Goal: Information Seeking & Learning: Learn about a topic

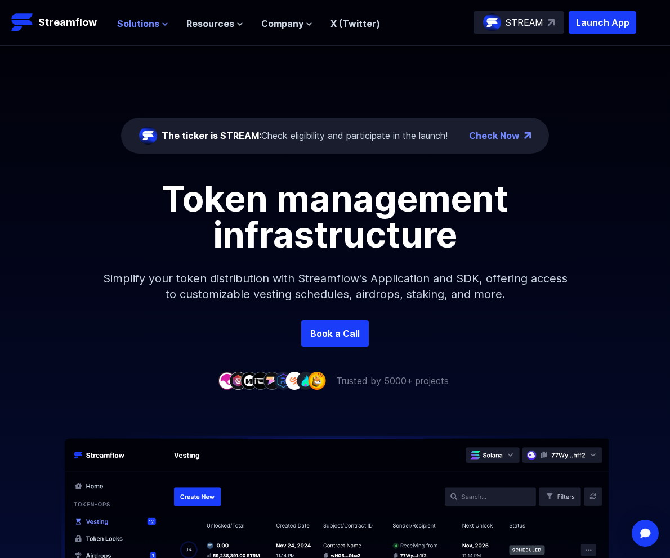
click at [140, 23] on span "Solutions" at bounding box center [138, 24] width 42 height 14
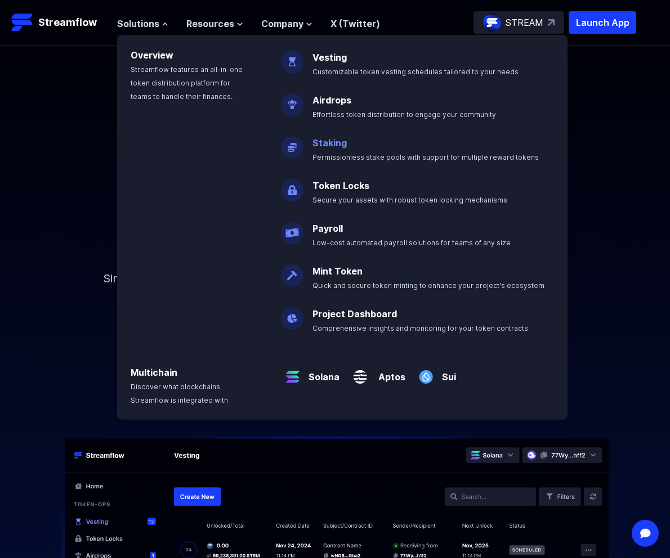
click at [365, 145] on p "Staking Permissionless stake pools with support for multiple reward tokens" at bounding box center [433, 145] width 255 height 36
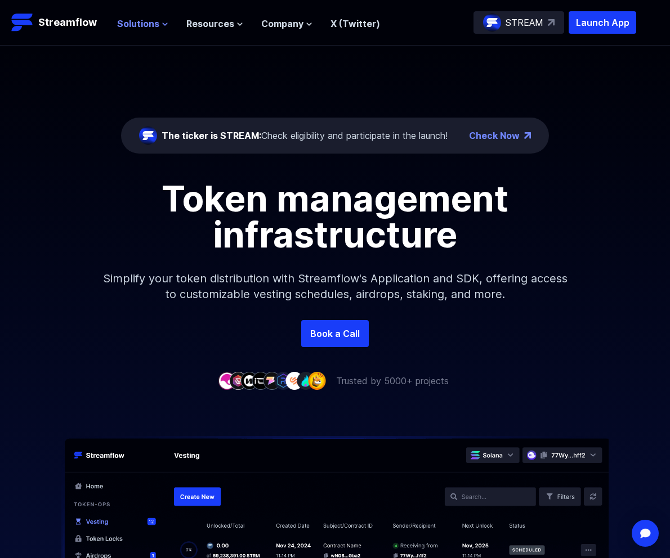
click at [143, 29] on span "Solutions" at bounding box center [138, 24] width 42 height 14
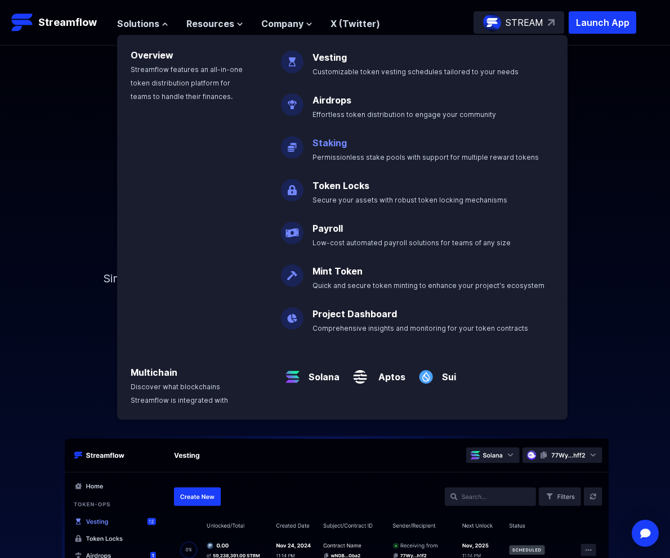
click at [327, 143] on link "Staking" at bounding box center [329, 142] width 34 height 11
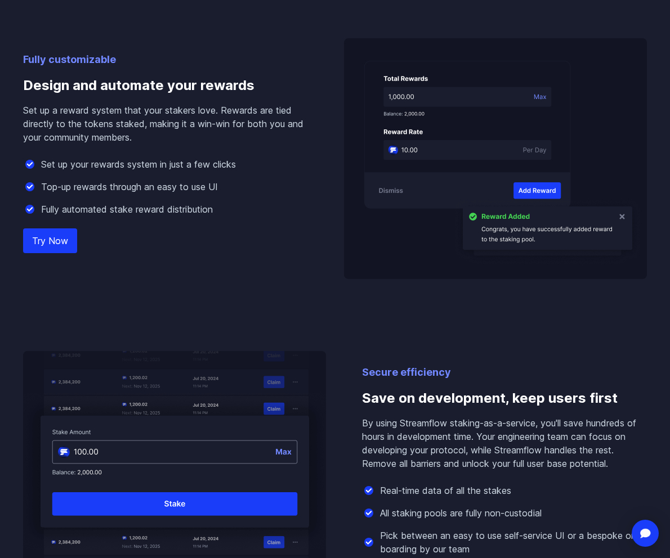
scroll to position [762, 0]
